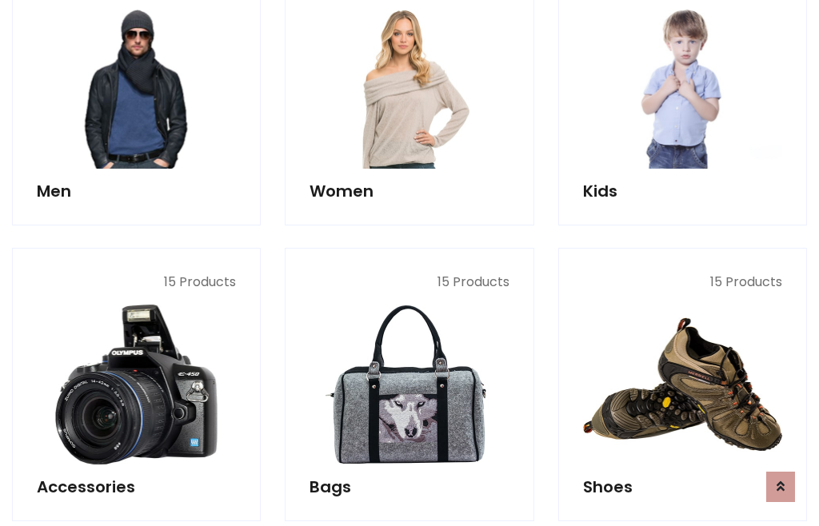
scroll to position [1161, 0]
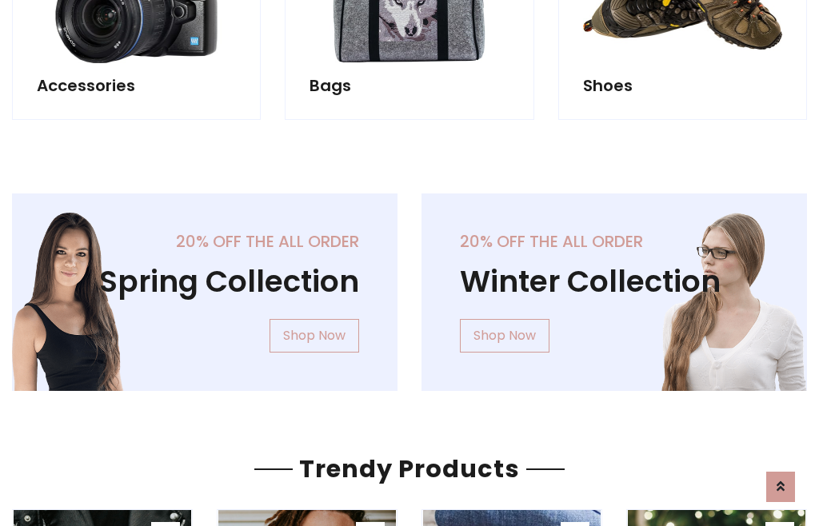
click at [410, 286] on div "20% off the all order Winter Collection Shop Now" at bounding box center [615, 305] width 410 height 223
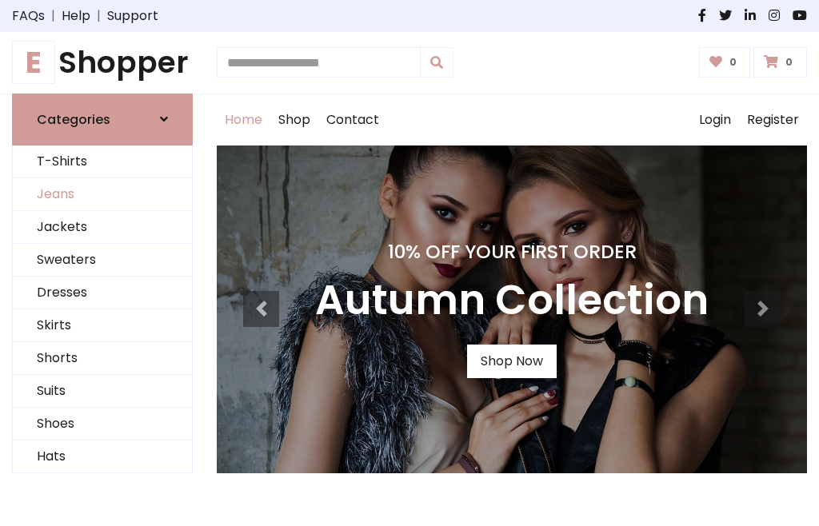
click at [102, 194] on link "Jeans" at bounding box center [102, 194] width 179 height 33
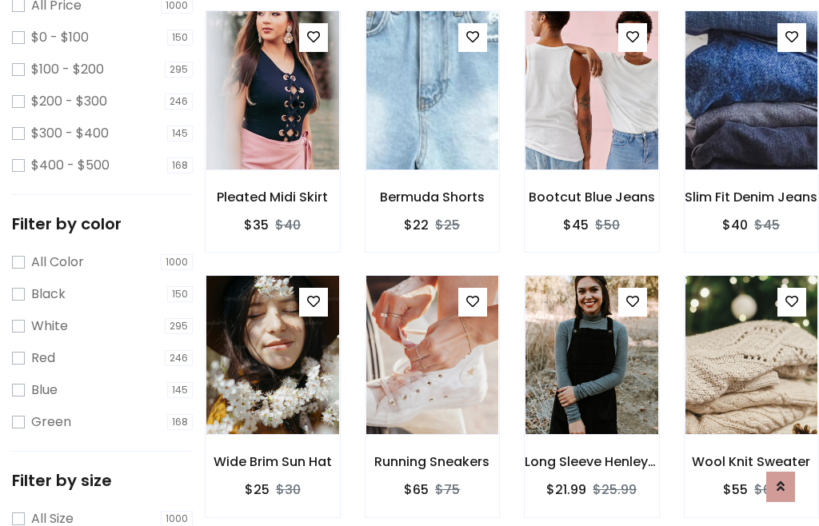
scroll to position [505, 0]
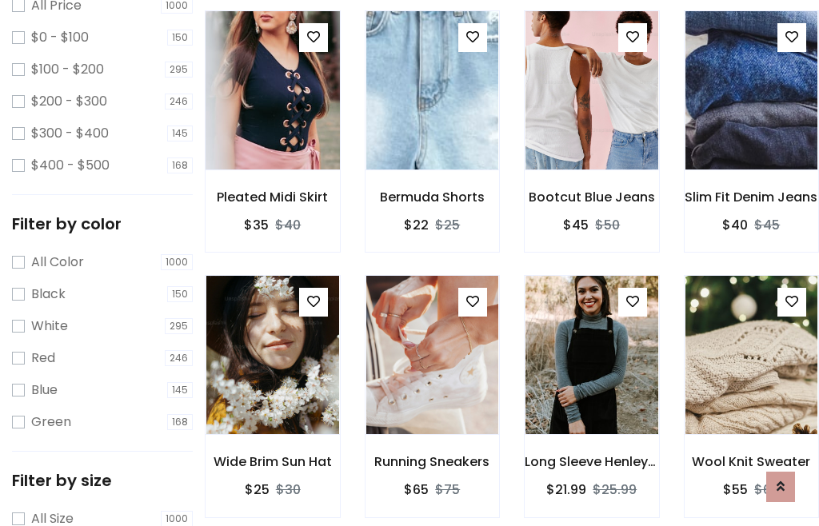
click at [272, 125] on img at bounding box center [272, 90] width 159 height 384
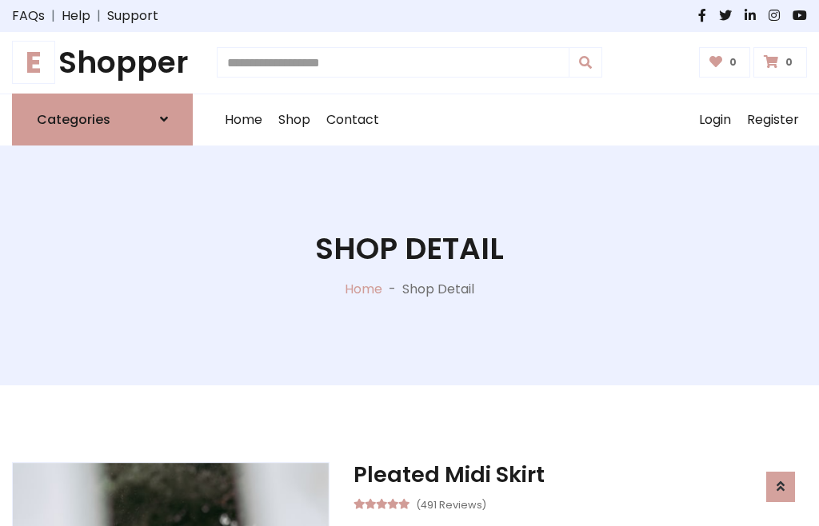
scroll to position [172, 0]
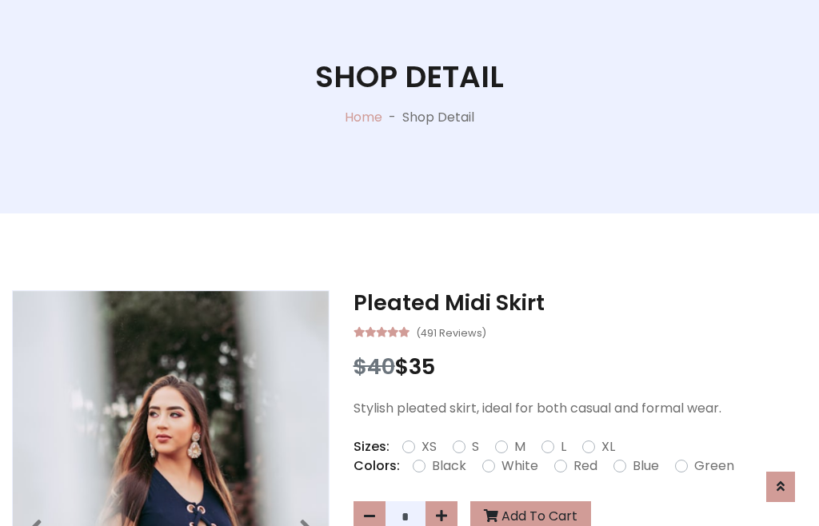
click at [583, 466] on label "Red" at bounding box center [586, 466] width 24 height 19
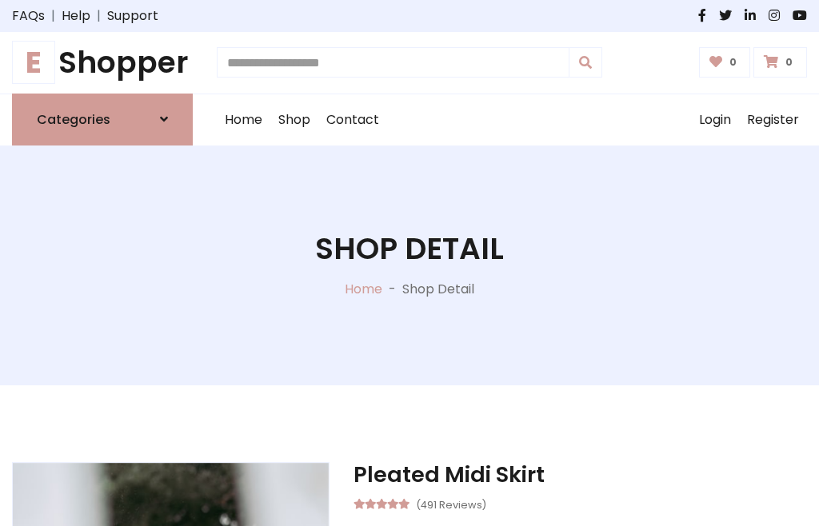
click at [410, 263] on h1 "Shop Detail" at bounding box center [409, 249] width 189 height 36
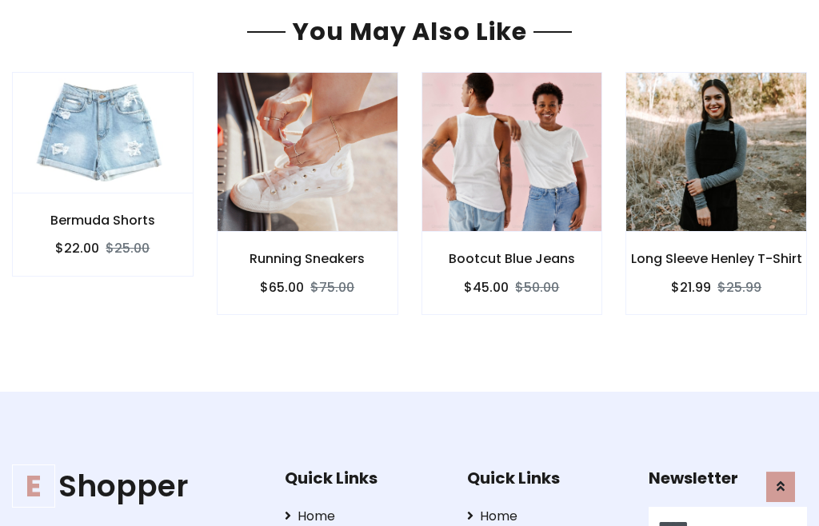
type input "******"
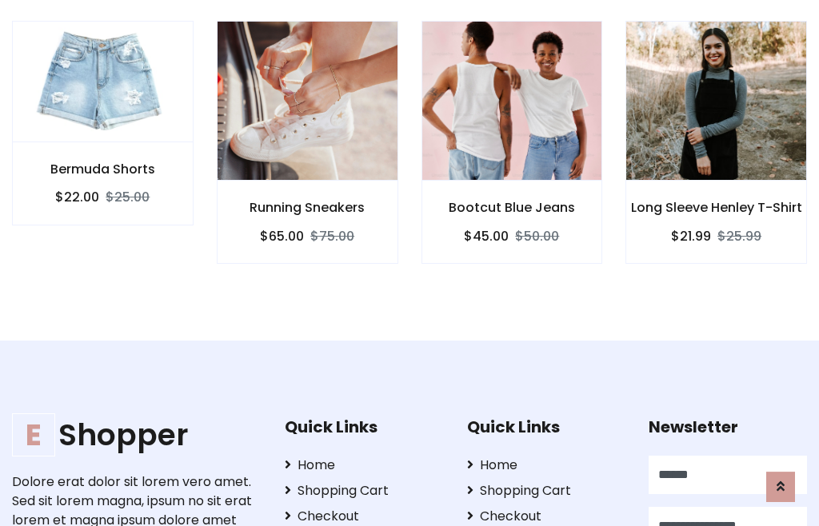
type input "**********"
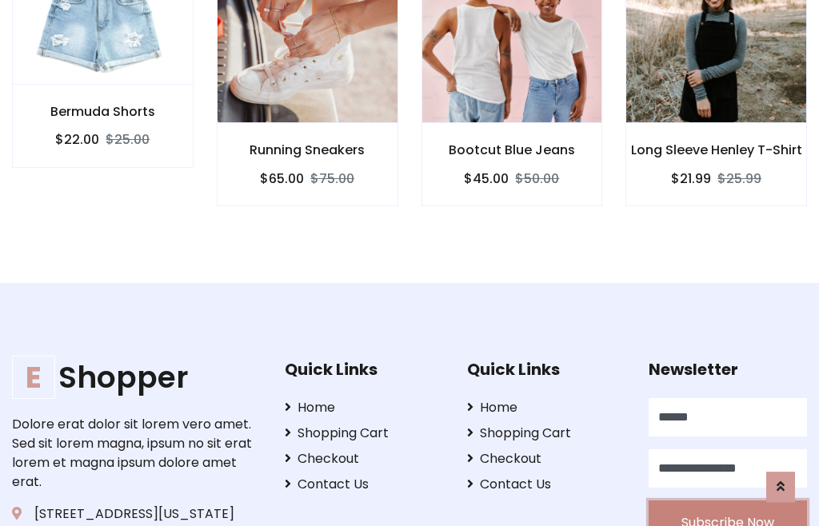
scroll to position [1416, 0]
